Goal: Transaction & Acquisition: Purchase product/service

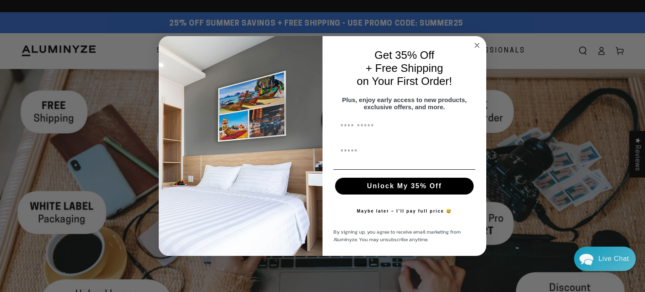
click at [416, 215] on button "Maybe later – I’ll pay full price 😅" at bounding box center [405, 211] width 104 height 17
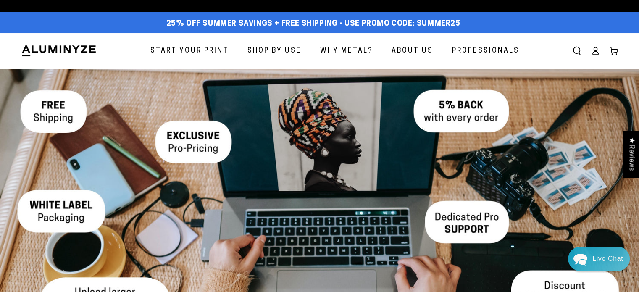
click at [179, 50] on span "Start Your Print" at bounding box center [189, 51] width 78 height 12
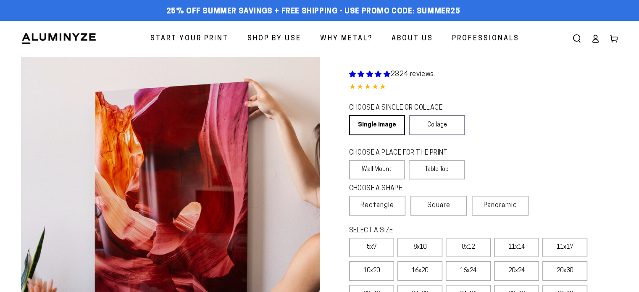
select select "**********"
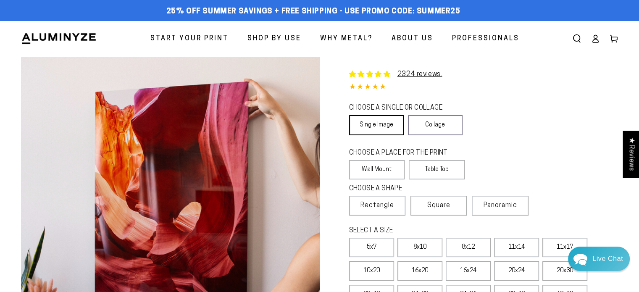
click at [372, 128] on link "Single Image" at bounding box center [376, 125] width 55 height 20
click at [387, 169] on label "Wall Mount" at bounding box center [377, 169] width 56 height 19
click at [383, 205] on span "Rectangle" at bounding box center [377, 205] width 34 height 10
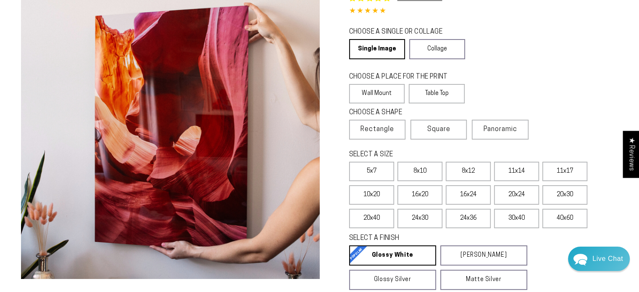
scroll to position [84, 0]
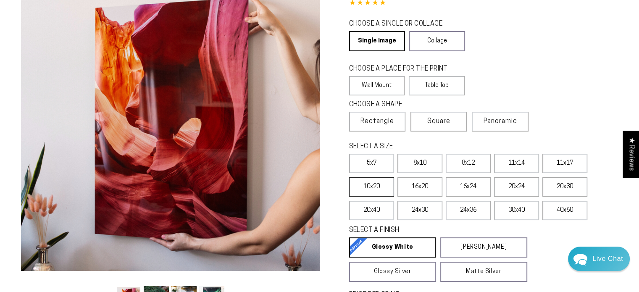
click at [376, 188] on label "10x20" at bounding box center [371, 186] width 45 height 19
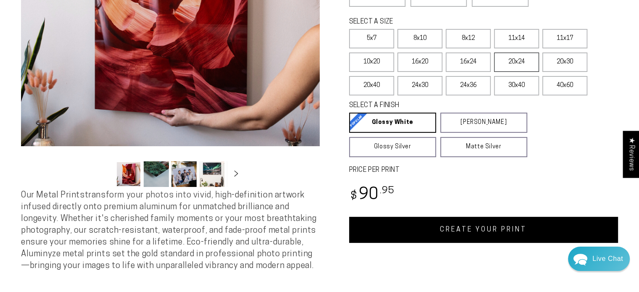
scroll to position [210, 0]
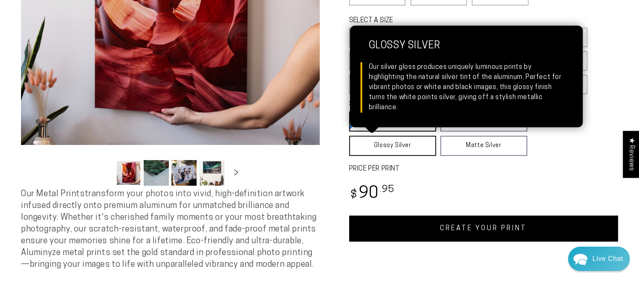
click at [414, 147] on link "Glossy Silver Glossy Silver Our silver gloss produces uniquely luminous prints …" at bounding box center [392, 146] width 87 height 20
